Goal: Task Accomplishment & Management: Manage account settings

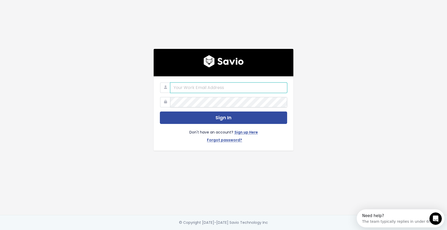
click at [222, 89] on input "email" at bounding box center [228, 88] width 117 height 10
type input "[PERSON_NAME][EMAIL_ADDRESS][DOMAIN_NAME]"
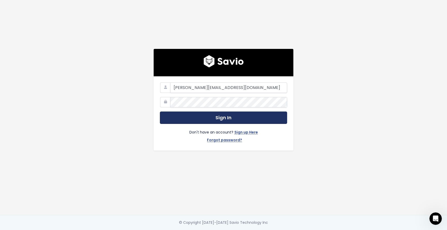
click at [213, 115] on button "Sign In" at bounding box center [223, 118] width 127 height 13
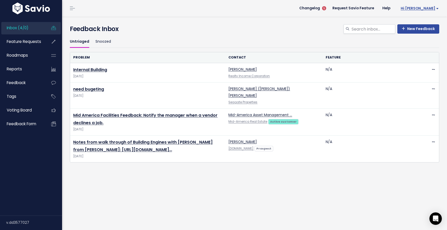
click at [429, 7] on span "Hi Cameron" at bounding box center [420, 8] width 38 height 4
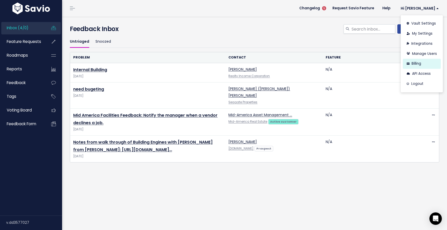
click at [423, 64] on link "Billing" at bounding box center [422, 64] width 38 height 10
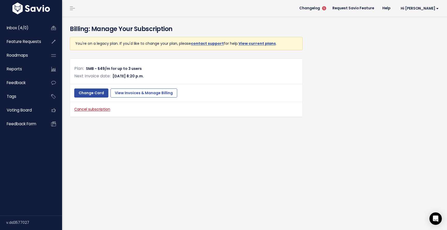
click at [97, 109] on link "Cancel subscription" at bounding box center [92, 109] width 36 height 5
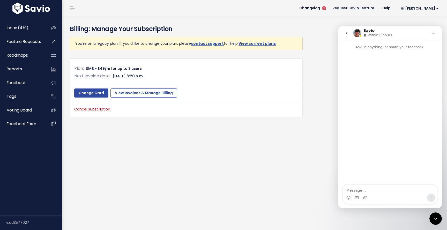
click at [87, 109] on link "Cancel subscription" at bounding box center [92, 109] width 36 height 5
click at [429, 213] on div at bounding box center [435, 218] width 12 height 12
click at [431, 215] on div "Close Intercom Messenger" at bounding box center [435, 218] width 12 height 12
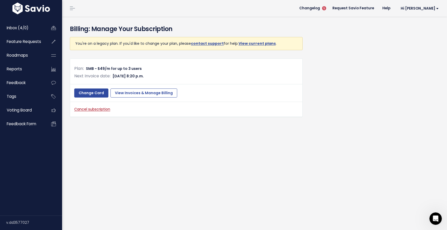
click at [104, 108] on link "Cancel subscription" at bounding box center [92, 109] width 36 height 5
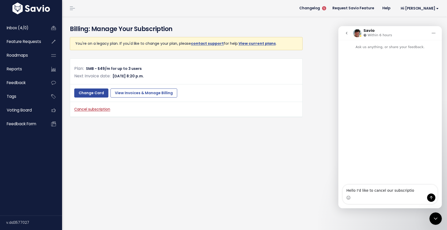
type textarea "Hello I'd like to cancel our subscription"
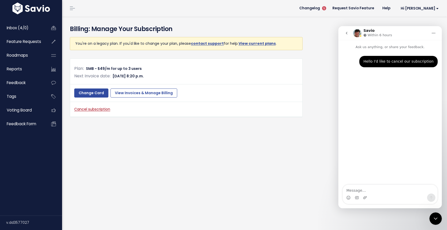
click at [198, 105] on div "Plan: SMB - $49/m for up to 3 users Next Invoice date: [DATE] 8:20 p.m. Change …" at bounding box center [186, 87] width 233 height 59
